Goal: Task Accomplishment & Management: Manage account settings

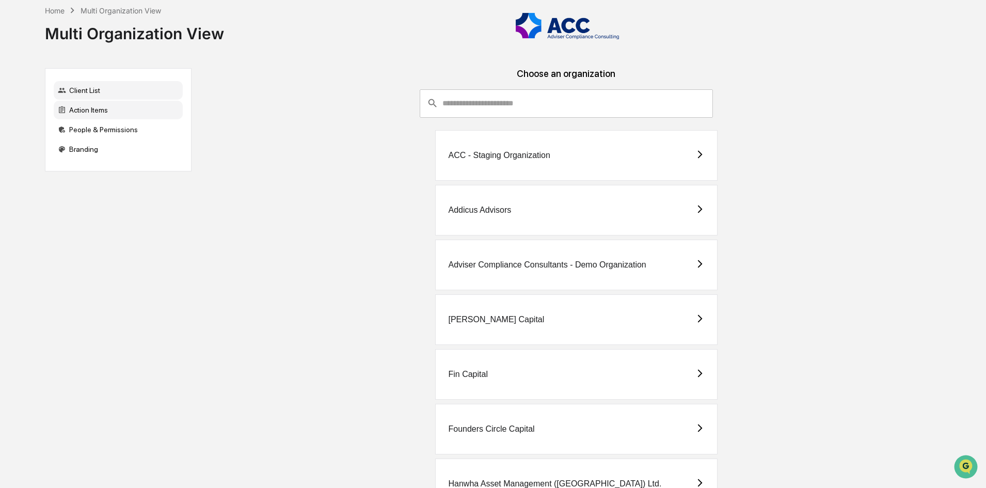
click at [98, 109] on div "Action Items" at bounding box center [118, 110] width 129 height 19
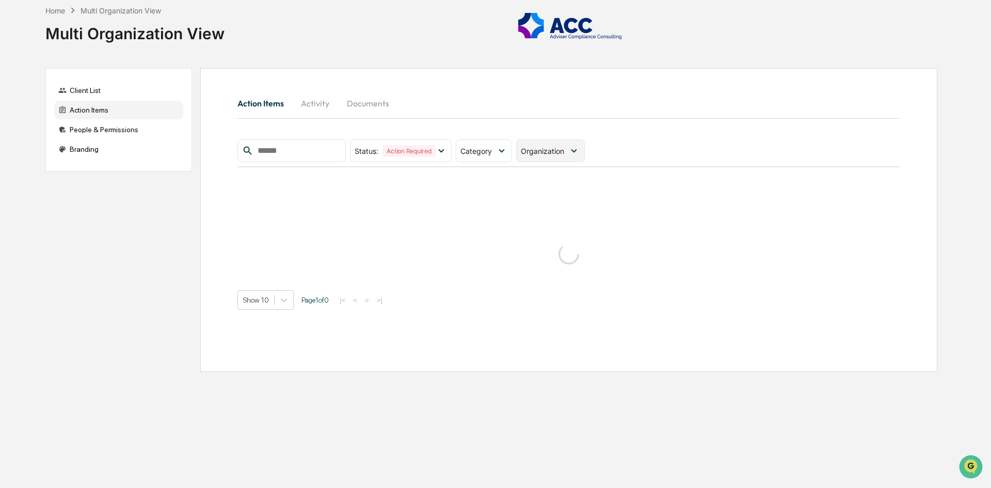
click at [579, 147] on icon at bounding box center [573, 150] width 11 height 11
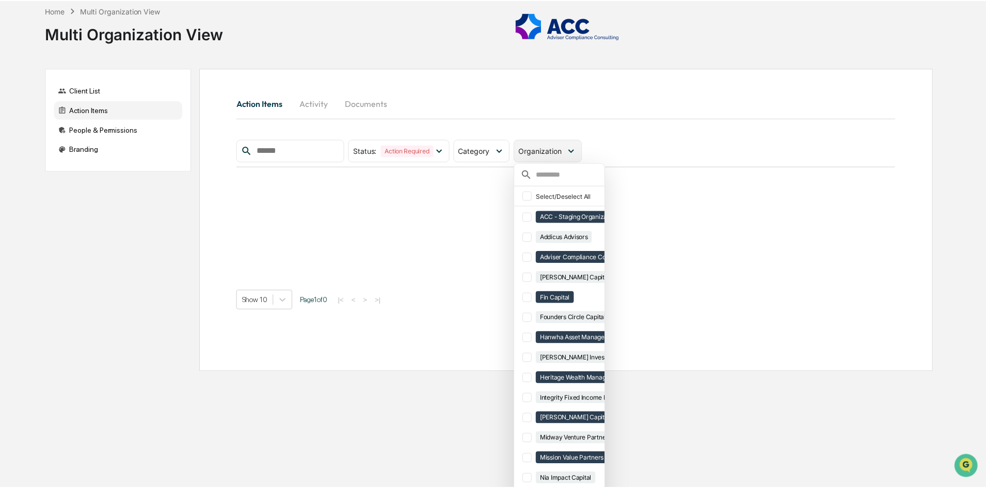
scroll to position [23, 0]
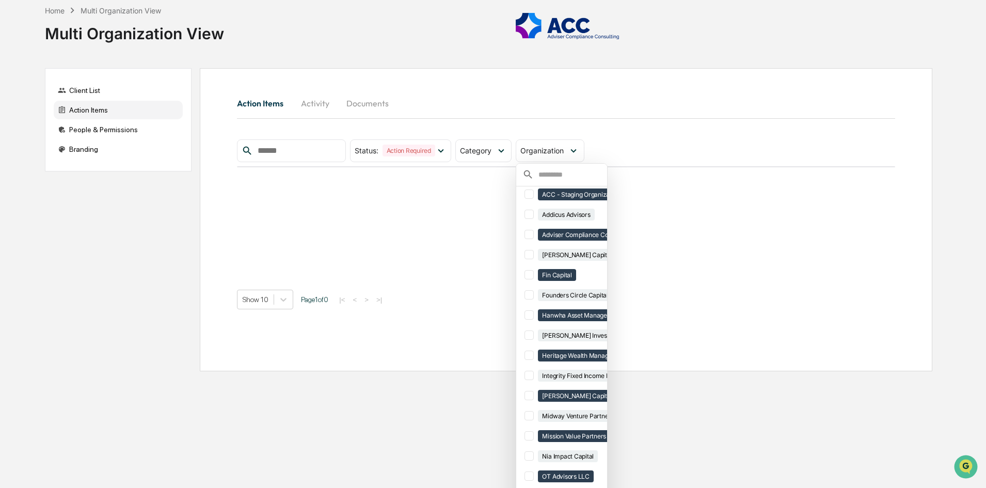
click at [88, 197] on div "Client List Action Items People & Permissions Branding Action Items Activity Do…" at bounding box center [488, 219] width 887 height 303
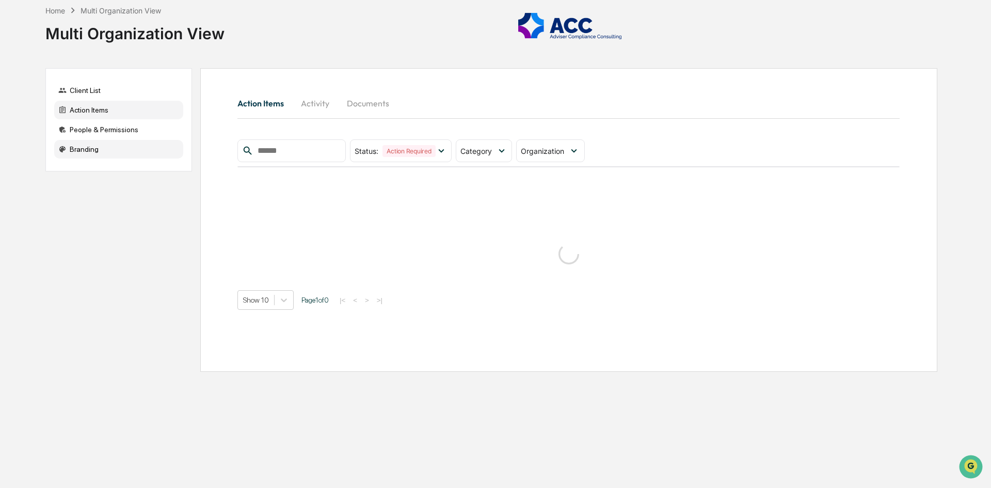
click at [86, 152] on div "Branding" at bounding box center [118, 149] width 129 height 19
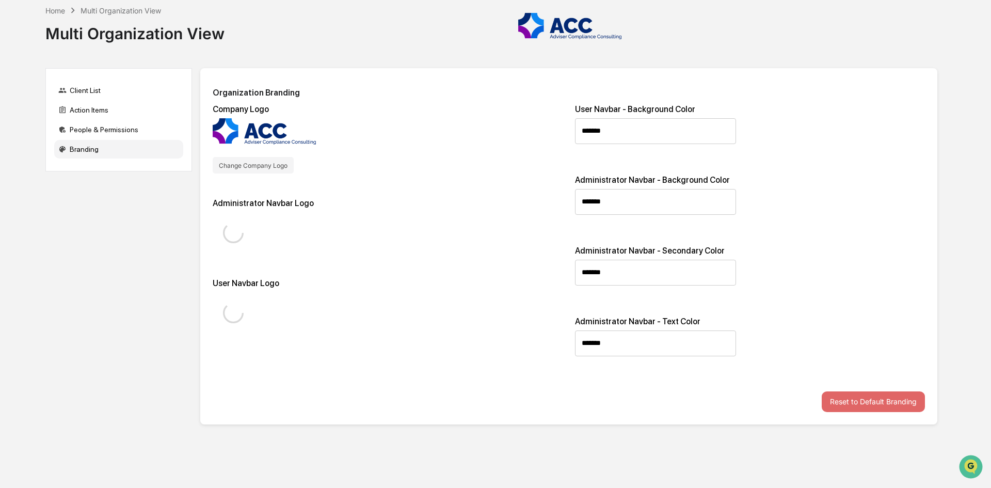
type input "*******"
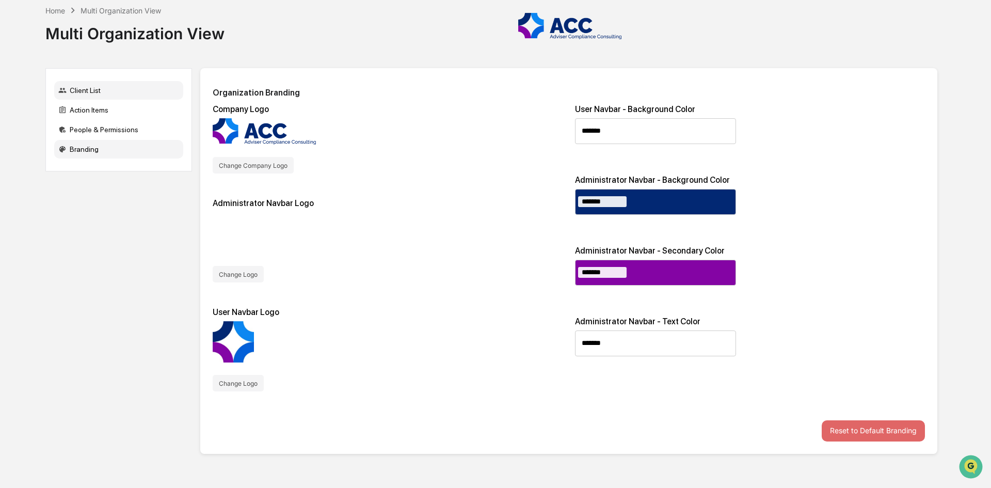
click at [88, 85] on div "Client List" at bounding box center [118, 90] width 129 height 19
